Goal: Transaction & Acquisition: Download file/media

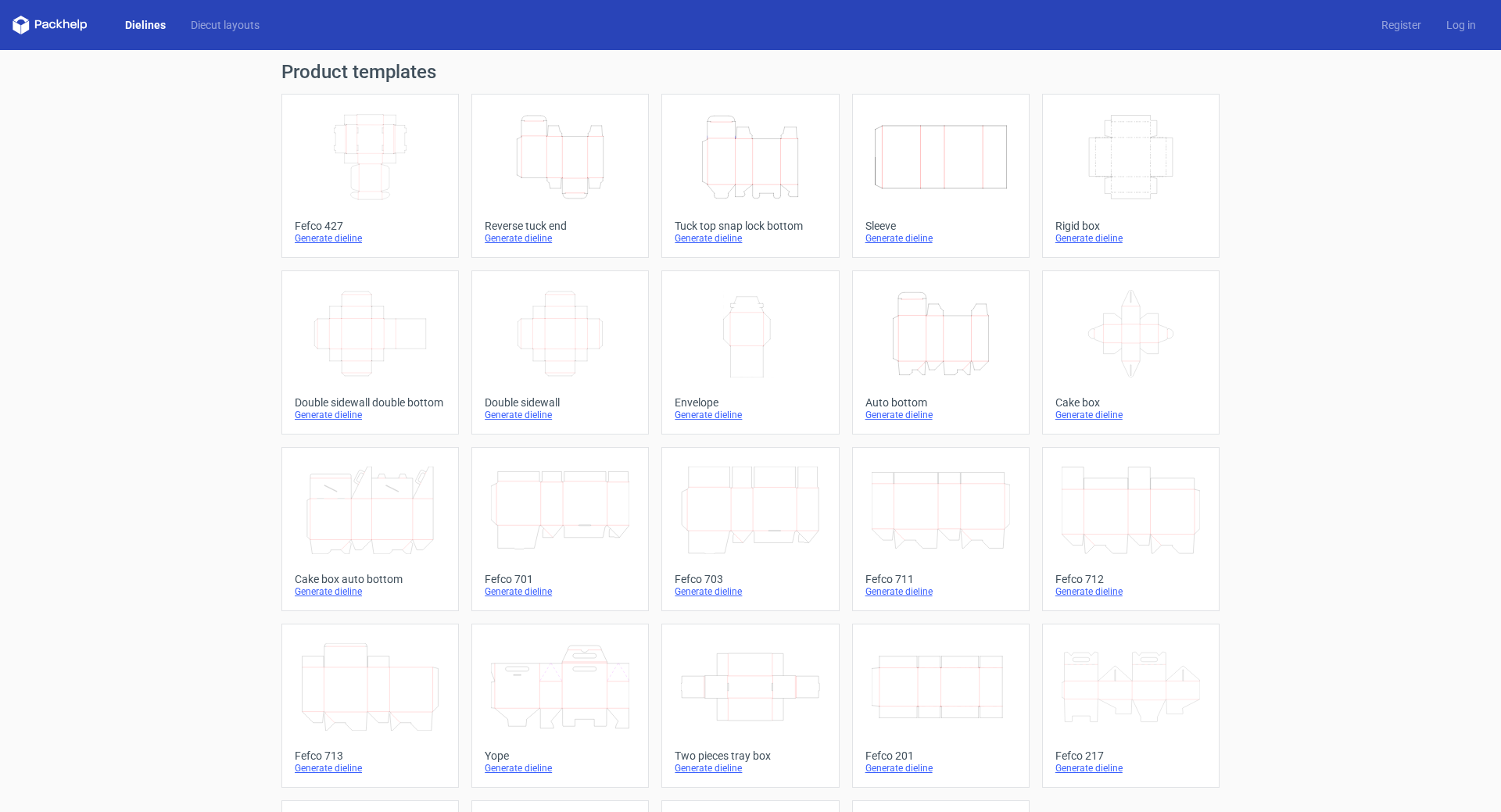
click at [743, 154] on icon "Height Depth Width" at bounding box center [750, 157] width 138 height 87
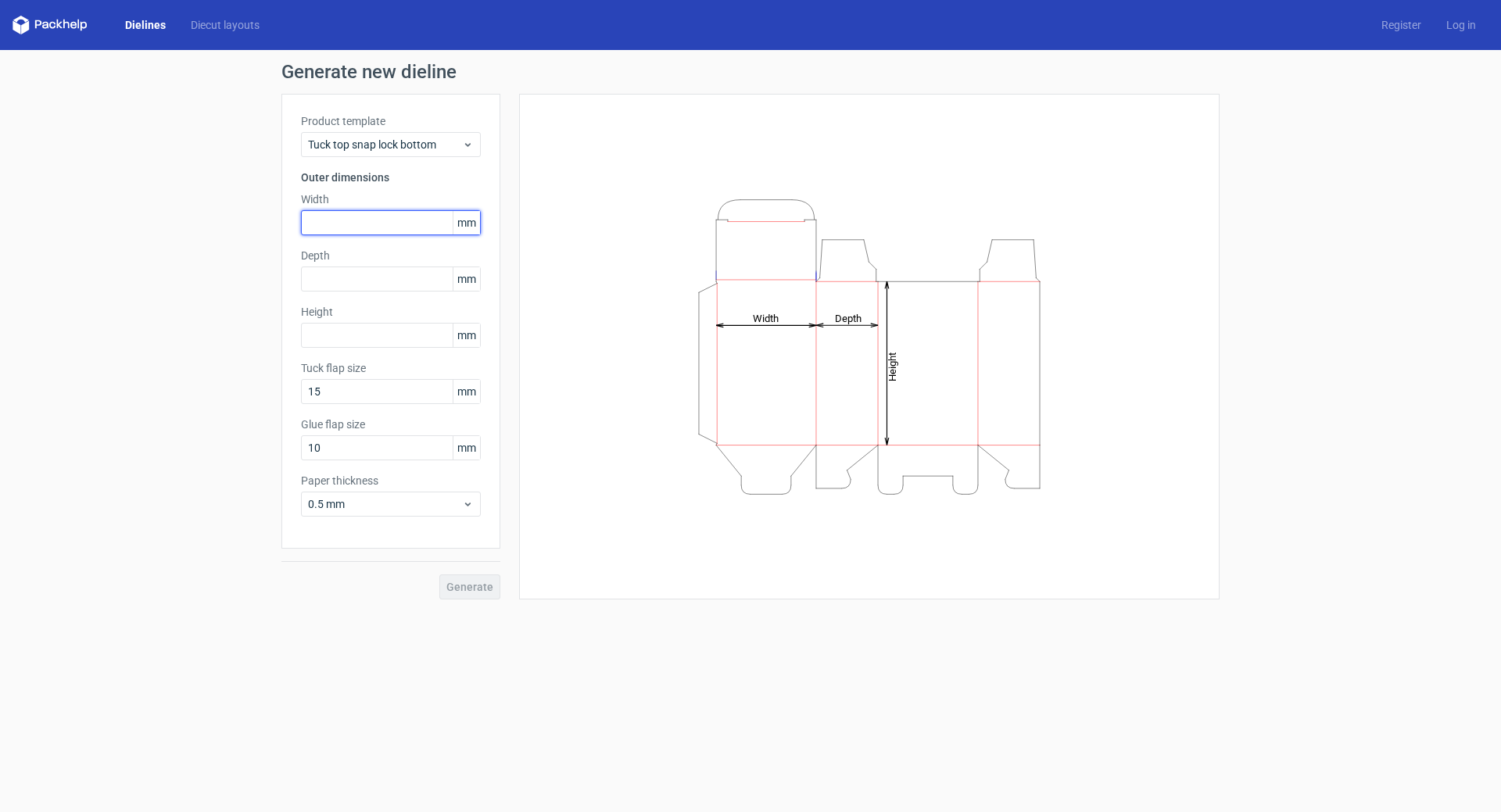
click at [370, 219] on input "text" at bounding box center [391, 222] width 180 height 25
type input "120"
click at [355, 283] on input "text" at bounding box center [391, 279] width 180 height 25
type input "150"
click at [344, 339] on input "text" at bounding box center [391, 335] width 180 height 25
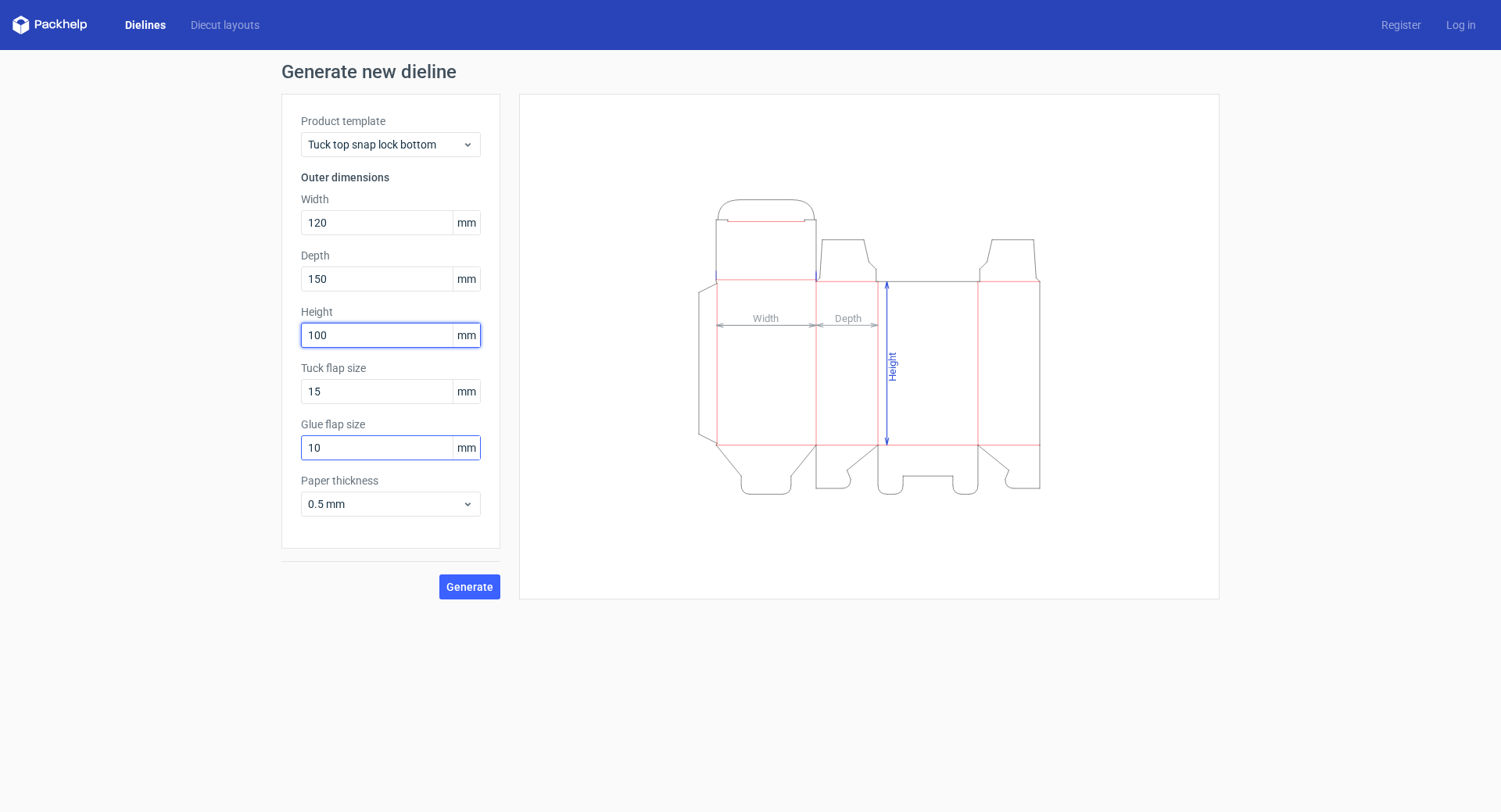
type input "100"
drag, startPoint x: 368, startPoint y: 451, endPoint x: 292, endPoint y: 466, distance: 77.5
click at [292, 466] on div "Product template Tuck top snap lock bottom Outer dimensions Width 120 mm Depth …" at bounding box center [391, 321] width 219 height 455
type input "15"
click at [459, 592] on span "Generate" at bounding box center [469, 586] width 47 height 11
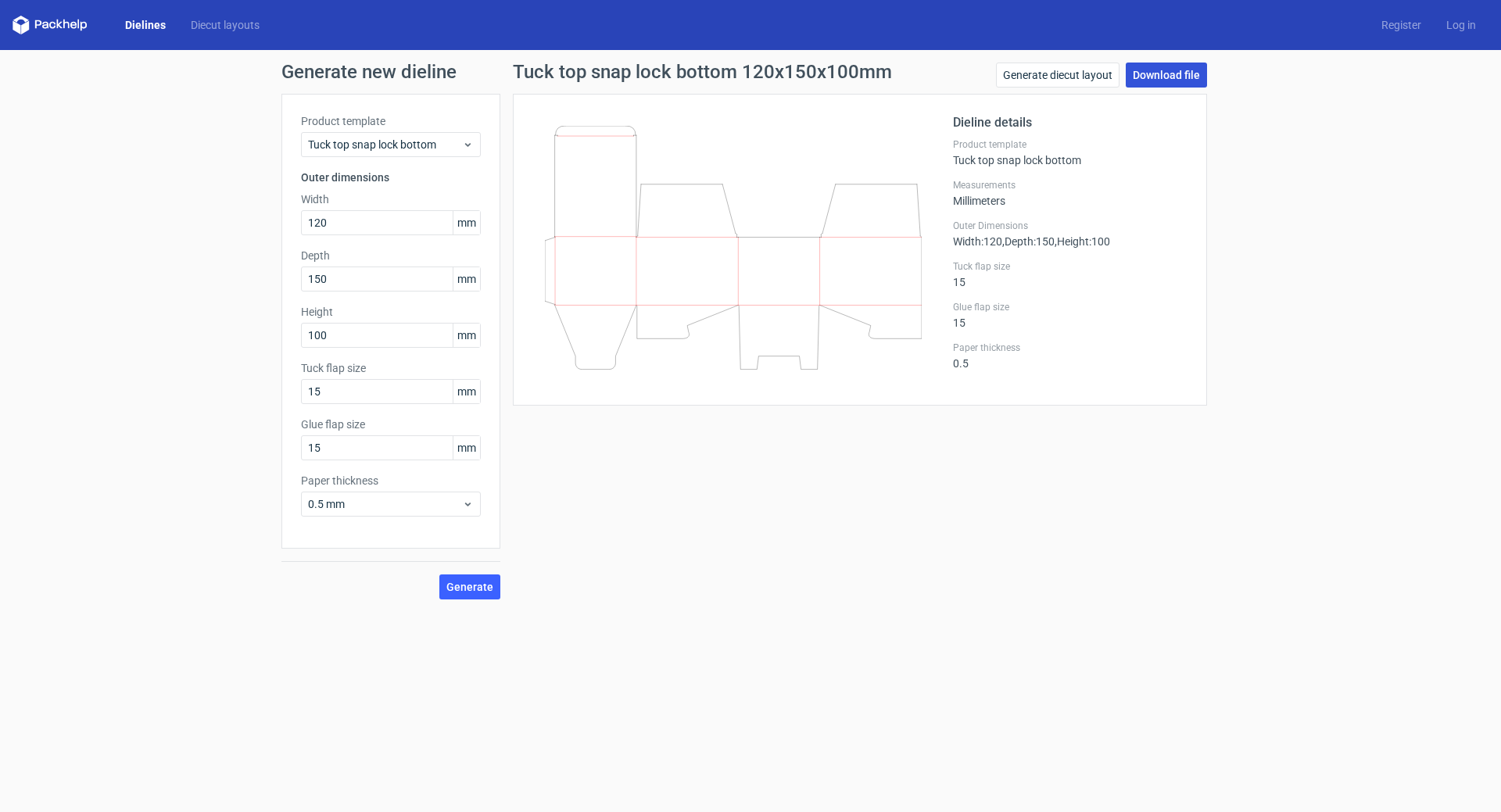
click at [1185, 78] on link "Download file" at bounding box center [1166, 75] width 81 height 25
drag, startPoint x: 337, startPoint y: 220, endPoint x: 78, endPoint y: 258, distance: 261.8
click at [78, 258] on div "Generate new dieline Product template Tuck top snap lock bottom Outer dimension…" at bounding box center [750, 331] width 1501 height 562
type input "110"
drag, startPoint x: 343, startPoint y: 339, endPoint x: 288, endPoint y: 340, distance: 55.0
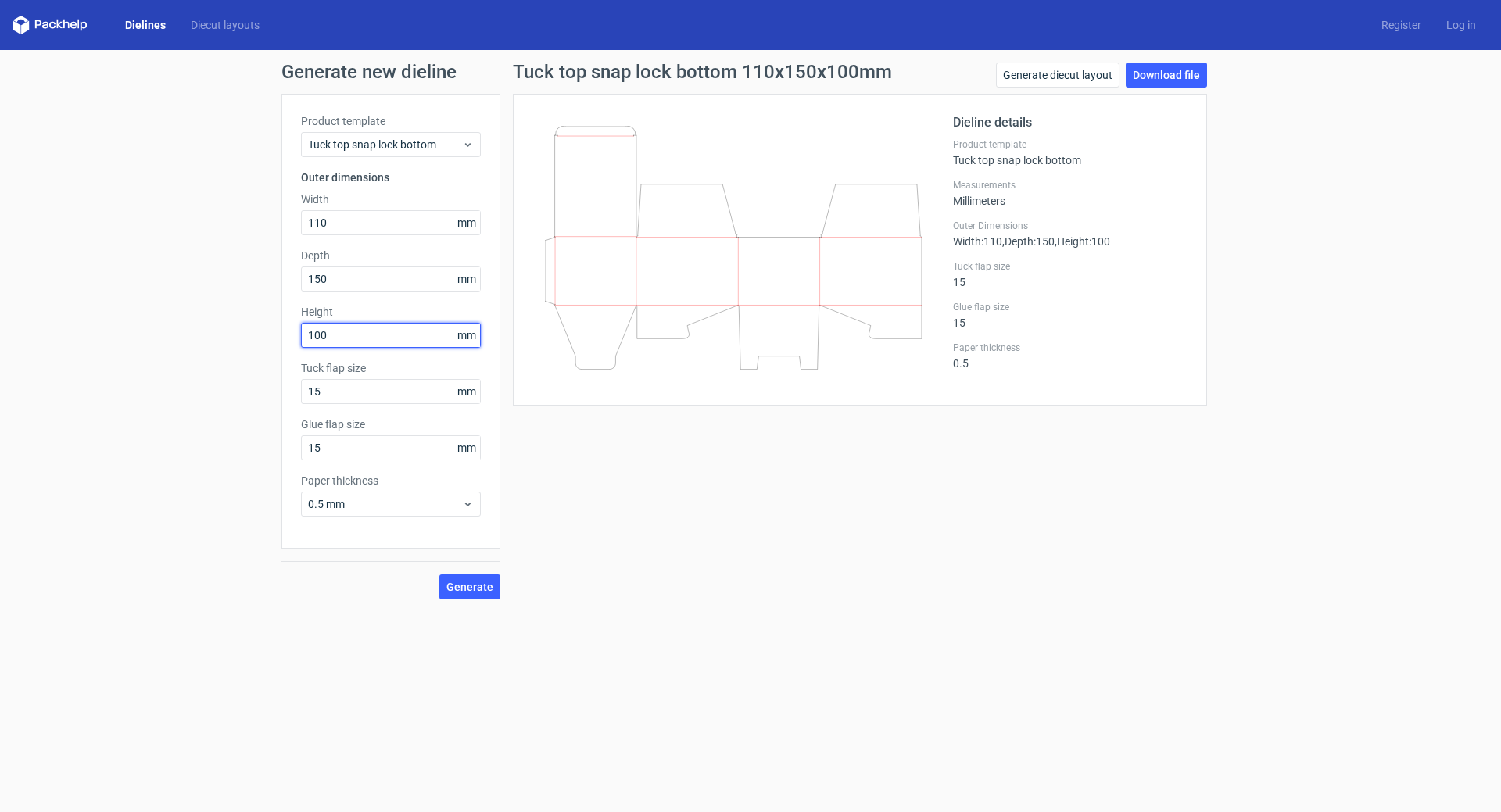
click at [288, 340] on div "Product template Tuck top snap lock bottom Outer dimensions Width 110 mm Depth …" at bounding box center [391, 321] width 219 height 455
type input "80"
click at [467, 584] on span "Generate" at bounding box center [469, 586] width 47 height 11
click at [1177, 76] on link "Download file" at bounding box center [1166, 75] width 81 height 25
